Goal: Transaction & Acquisition: Download file/media

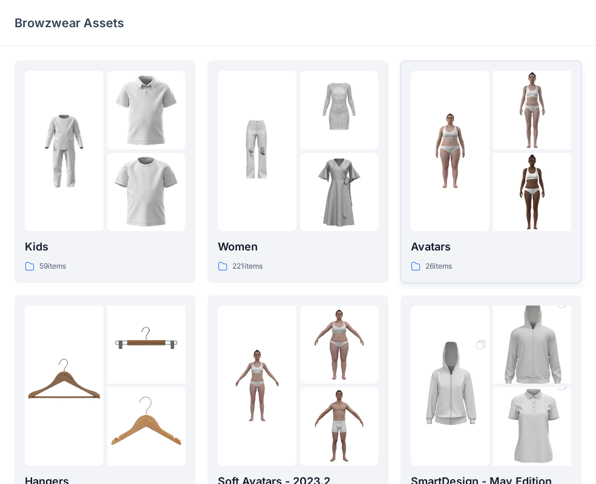
click at [478, 257] on div "Avatars 26 items" at bounding box center [491, 256] width 160 height 35
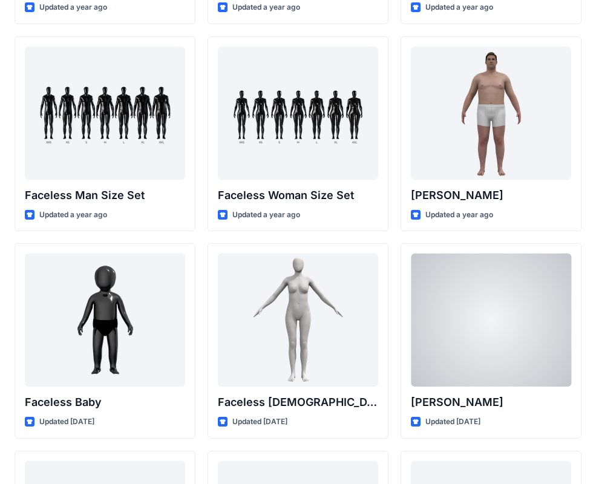
scroll to position [650, 0]
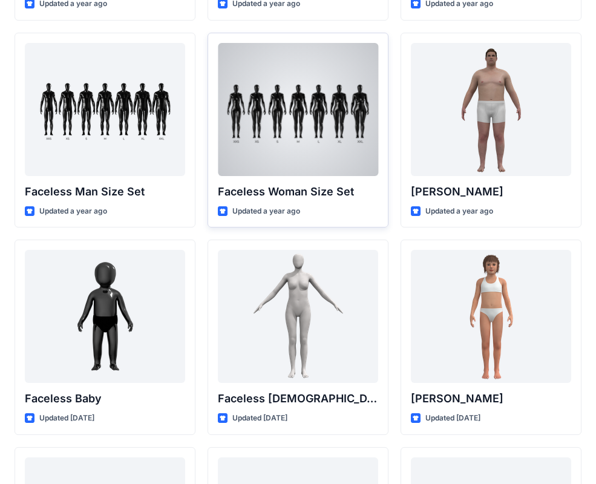
click at [317, 139] on div at bounding box center [298, 109] width 160 height 133
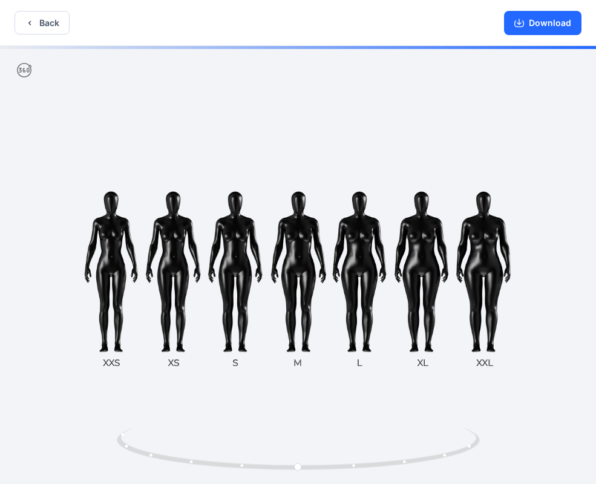
click at [525, 36] on div "Download" at bounding box center [543, 22] width 107 height 45
click at [525, 35] on div "Download" at bounding box center [543, 22] width 107 height 45
click at [525, 33] on button "Download" at bounding box center [542, 23] width 77 height 24
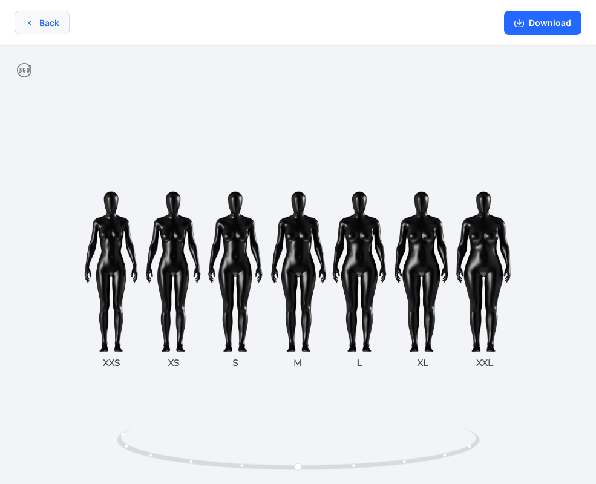
click at [31, 18] on icon "button" at bounding box center [30, 23] width 10 height 10
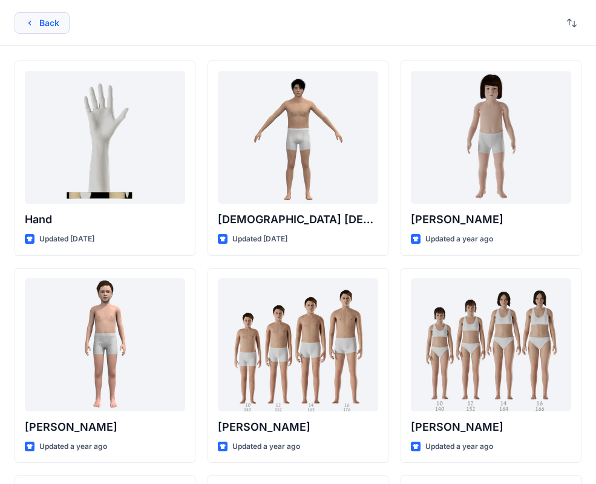
click at [53, 27] on button "Back" at bounding box center [42, 23] width 55 height 22
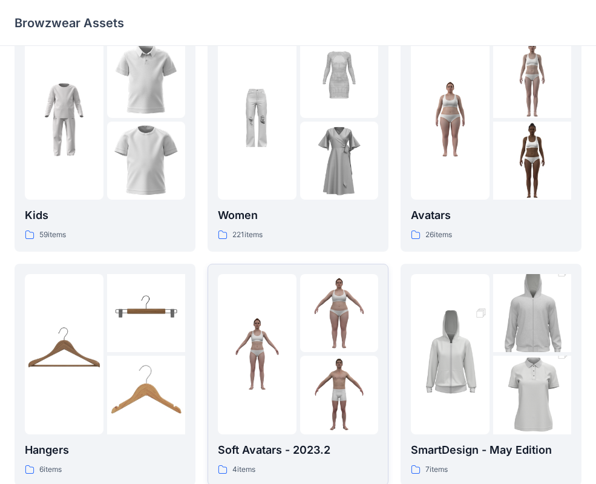
scroll to position [39, 0]
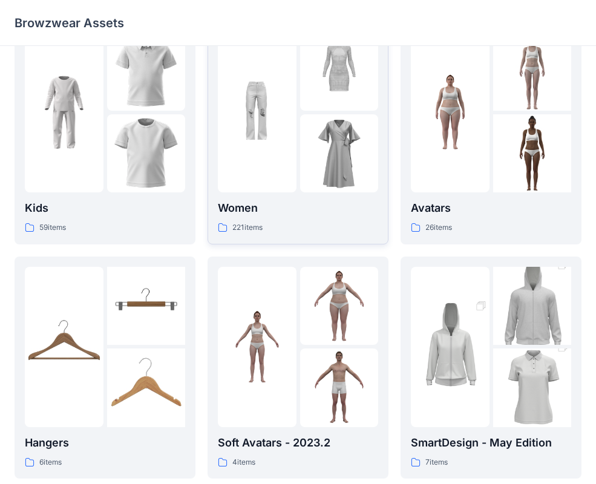
click at [326, 146] on img at bounding box center [339, 153] width 79 height 79
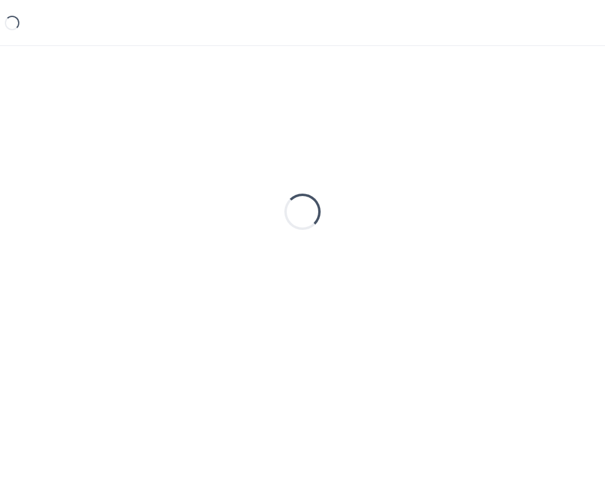
click at [326, 146] on div "Loading..." at bounding box center [303, 212] width 576 height 303
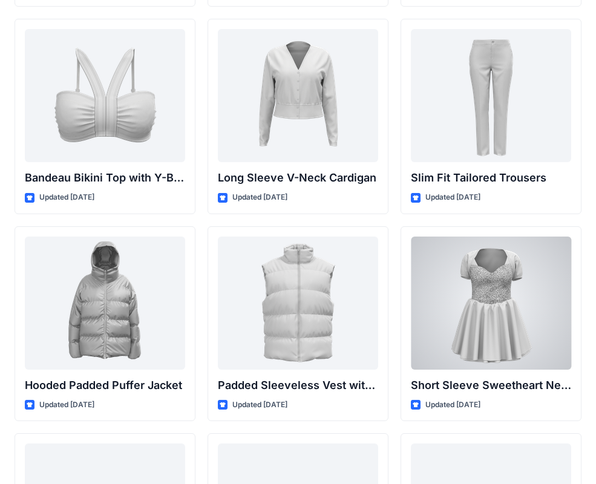
click at [433, 411] on div "Short Sleeve Sweetheart Neckline Mini Dress with Textured Bodice Updated [DATE]" at bounding box center [491, 324] width 181 height 196
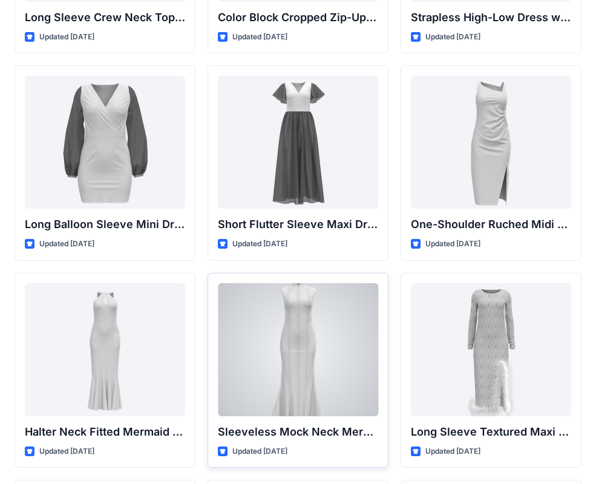
scroll to position [413, 0]
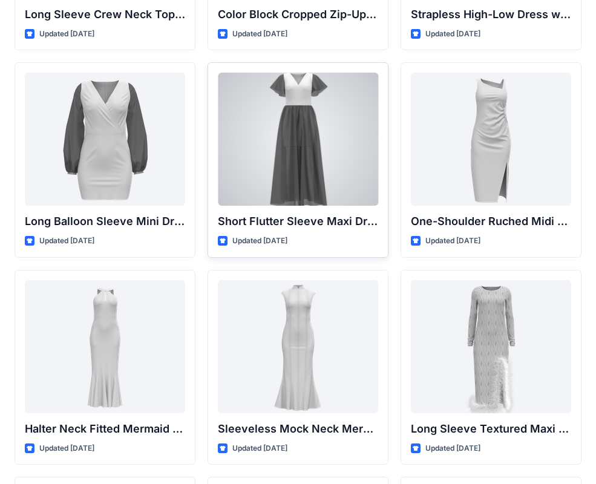
click at [263, 130] on div at bounding box center [298, 139] width 160 height 133
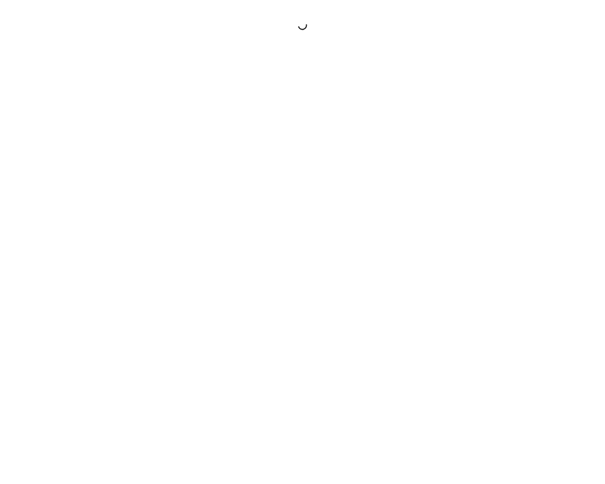
click at [263, 130] on div at bounding box center [302, 242] width 605 height 484
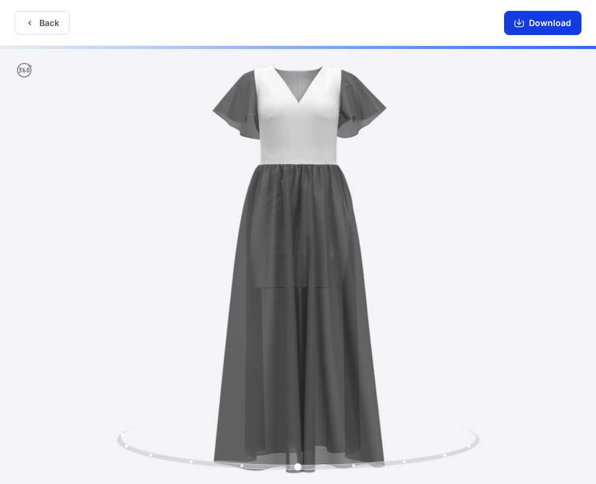
click at [542, 24] on button "Download" at bounding box center [542, 23] width 77 height 24
